Goal: Task Accomplishment & Management: Manage account settings

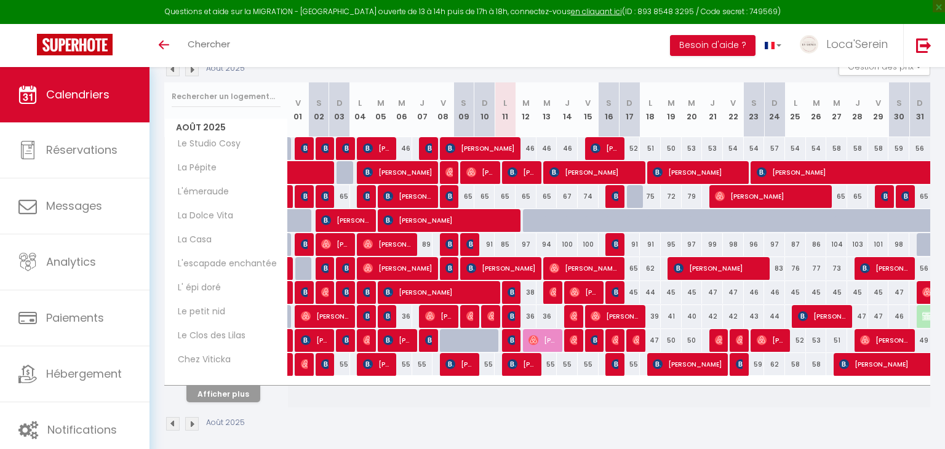
scroll to position [150, 0]
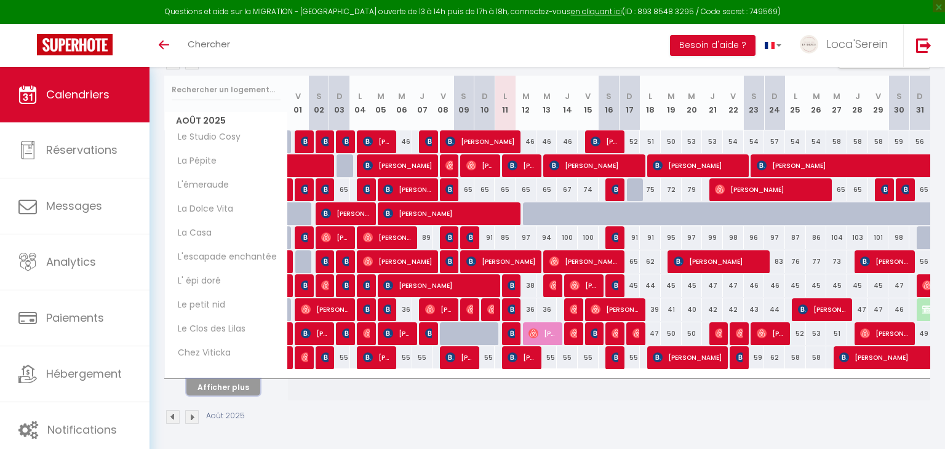
click at [218, 390] on button "Afficher plus" at bounding box center [223, 387] width 74 height 17
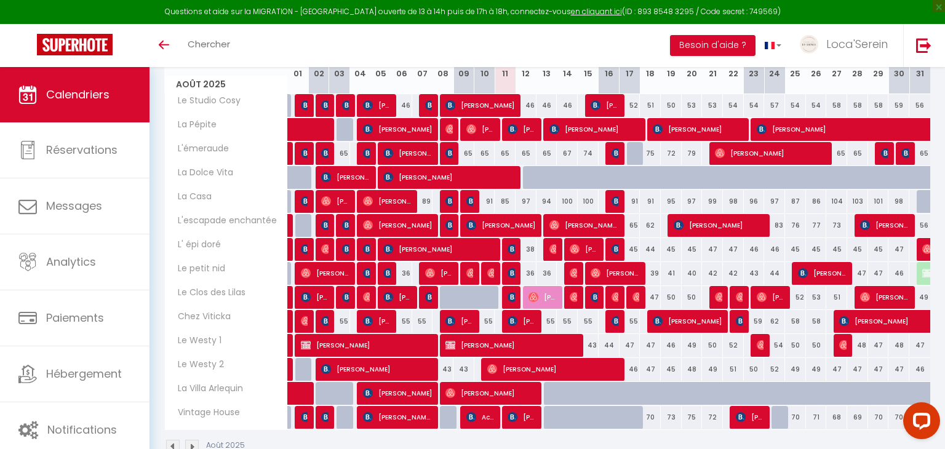
scroll to position [190, 0]
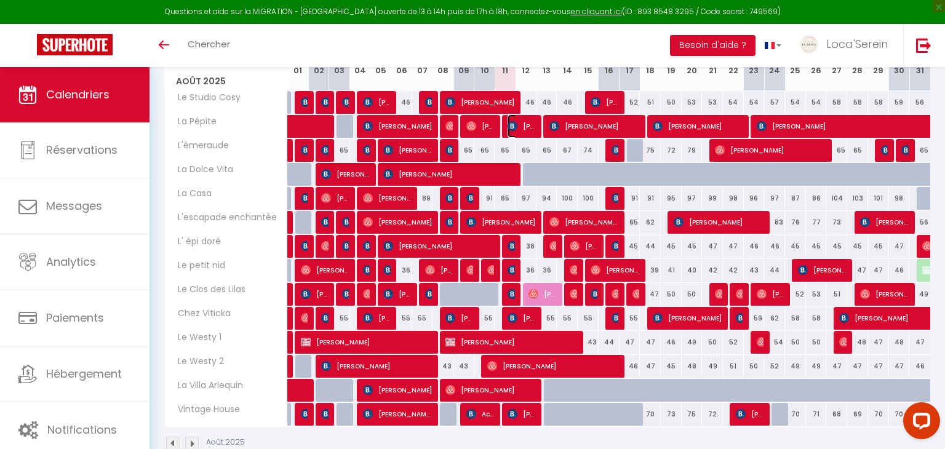
click at [513, 129] on img at bounding box center [513, 126] width 10 height 10
select select "OK"
select select "0"
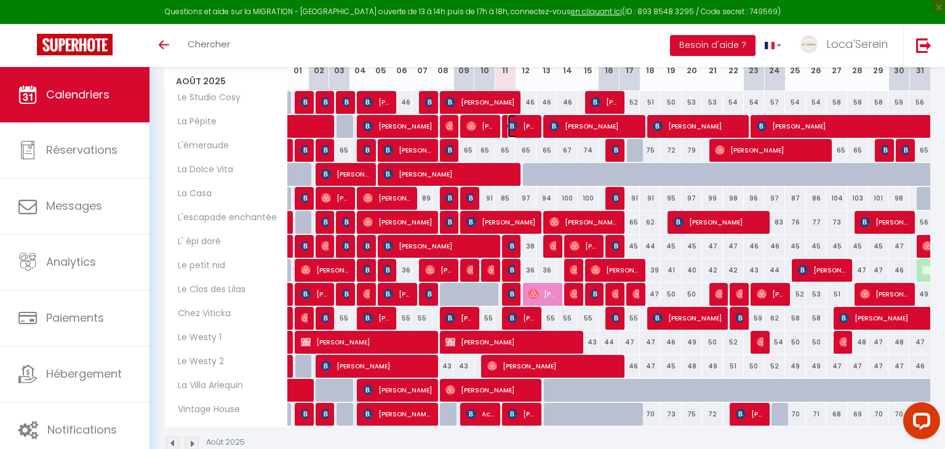
select select "1"
select select
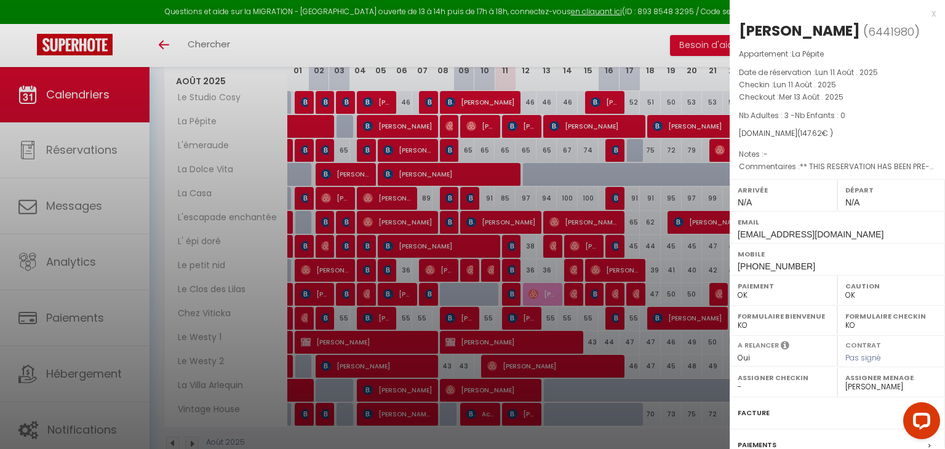
click at [525, 190] on div at bounding box center [472, 224] width 945 height 449
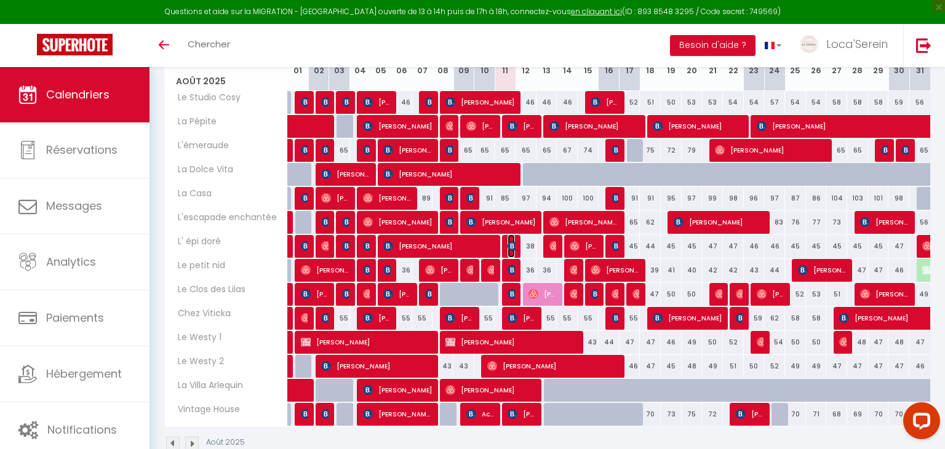
click at [513, 250] on img at bounding box center [513, 246] width 10 height 10
select select "45459"
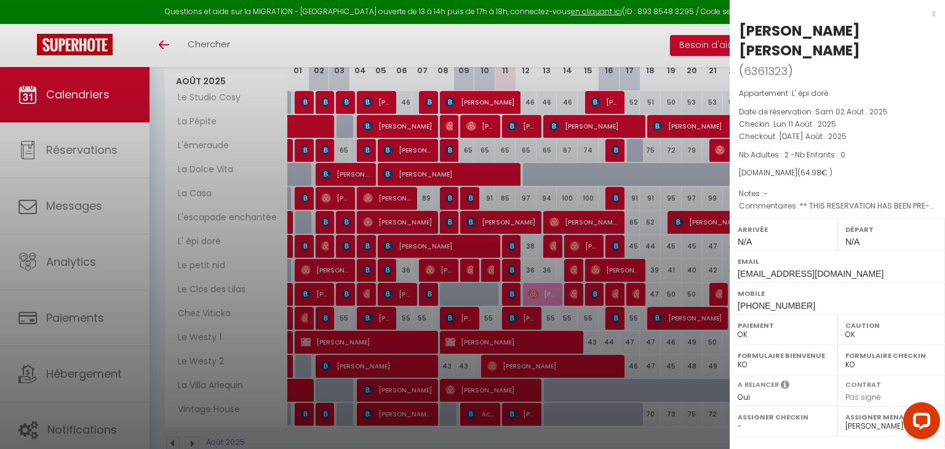
click at [513, 250] on div at bounding box center [472, 224] width 945 height 449
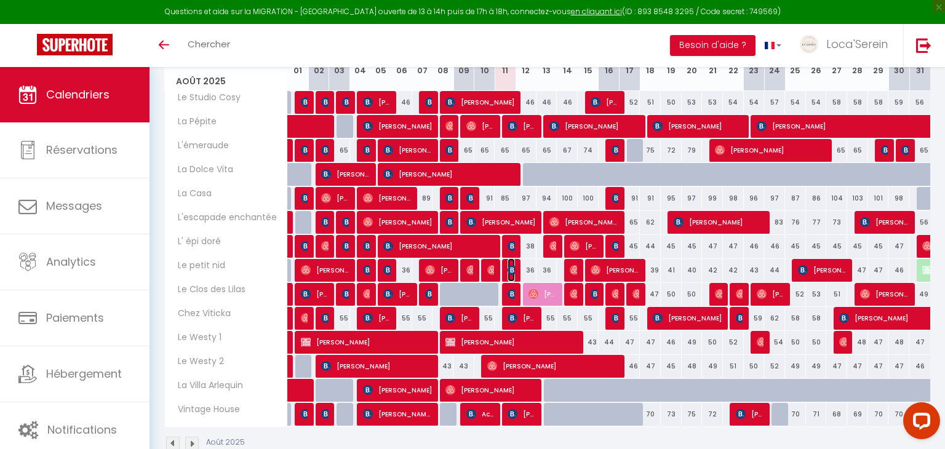
click at [513, 270] on img at bounding box center [513, 270] width 10 height 10
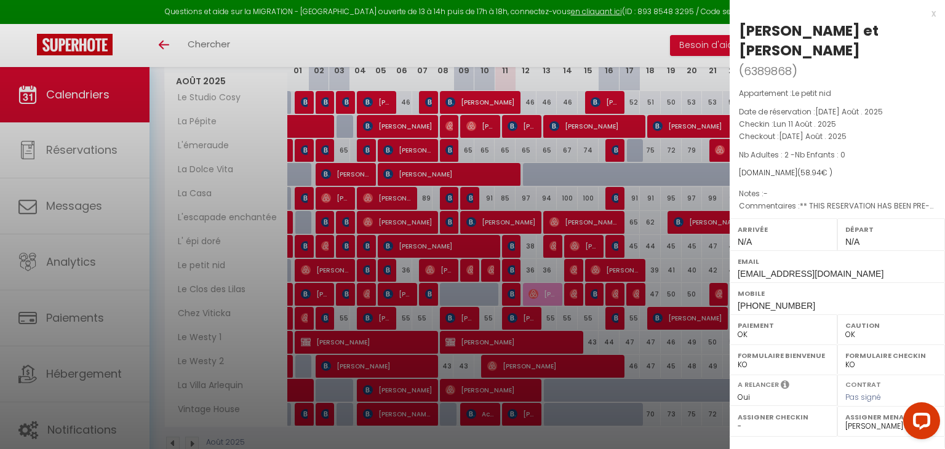
click at [526, 268] on div at bounding box center [472, 224] width 945 height 449
